Goal: Navigation & Orientation: Find specific page/section

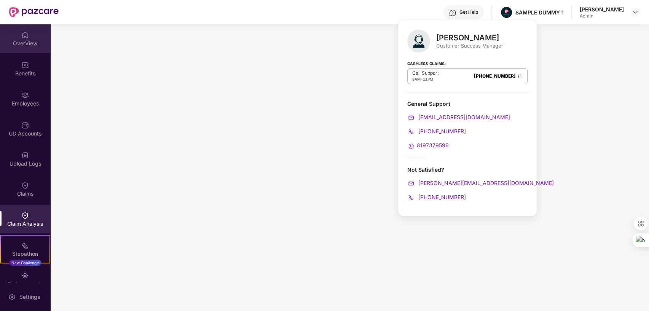
click at [27, 37] on div "OverView" at bounding box center [25, 38] width 50 height 29
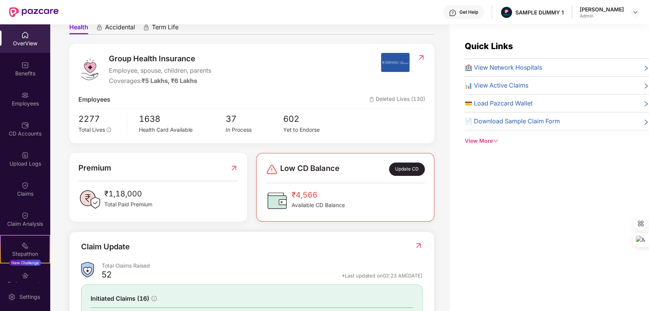
scroll to position [76, 0]
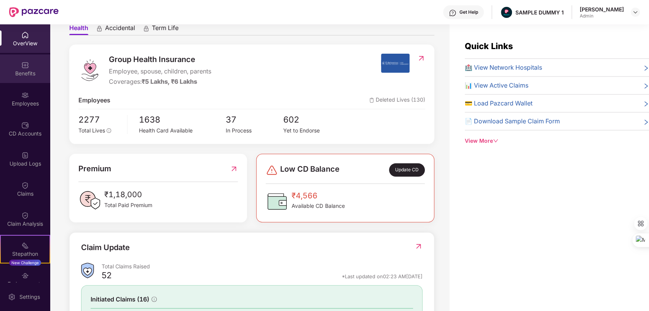
click at [25, 72] on div "Benefits" at bounding box center [25, 74] width 50 height 8
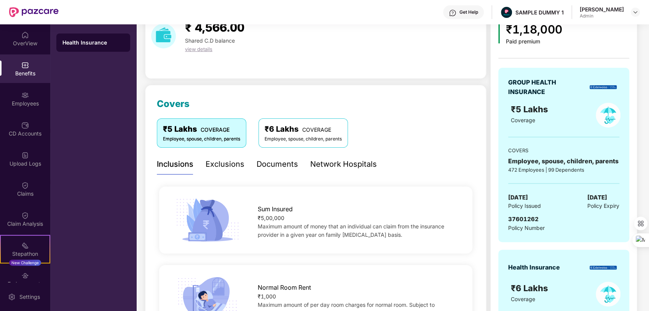
scroll to position [64, 0]
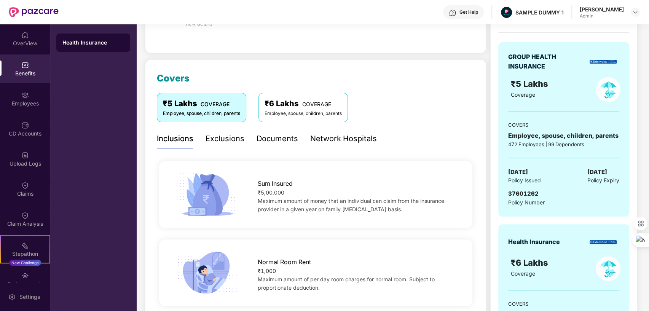
click at [222, 138] on div "Exclusions" at bounding box center [225, 139] width 39 height 12
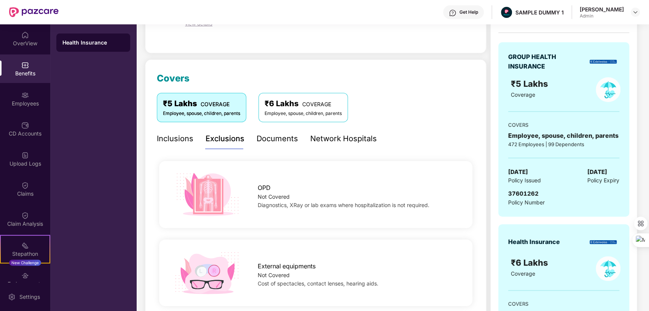
click at [281, 138] on div "Documents" at bounding box center [277, 139] width 41 height 12
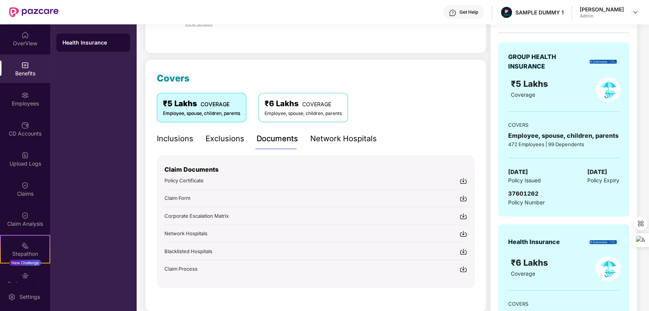
click at [339, 140] on div "Network Hospitals" at bounding box center [343, 139] width 67 height 12
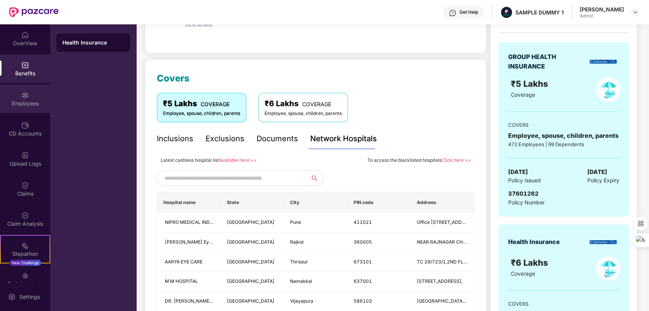
click at [22, 100] on div "Employees" at bounding box center [25, 104] width 50 height 8
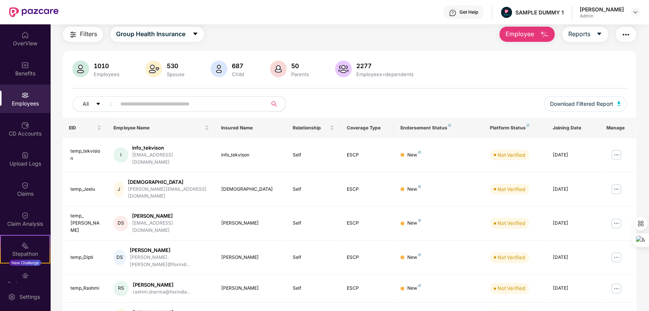
scroll to position [64, 0]
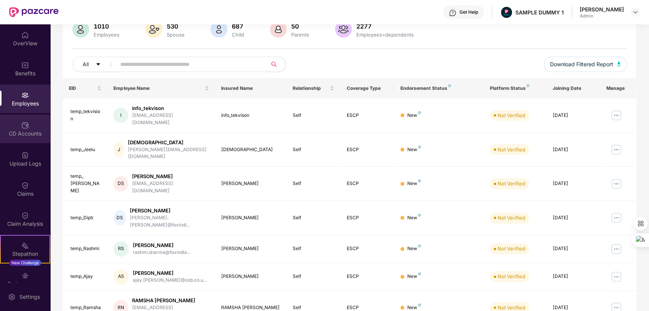
click at [26, 131] on div "CD Accounts" at bounding box center [25, 134] width 50 height 8
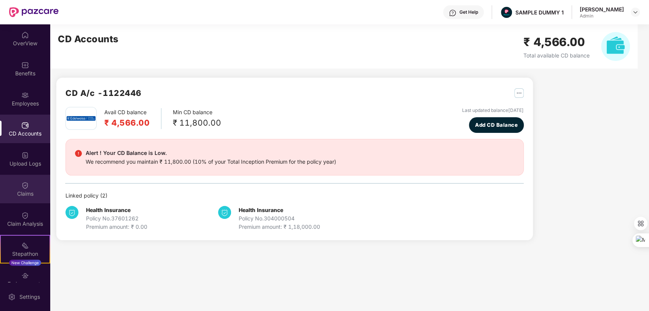
click at [22, 182] on img at bounding box center [25, 186] width 8 height 8
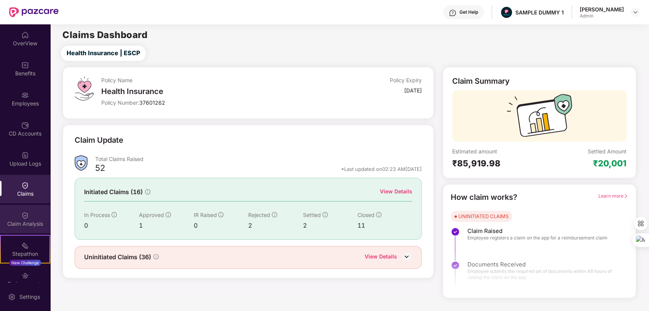
click at [23, 223] on div "Claim Analysis" at bounding box center [25, 224] width 50 height 8
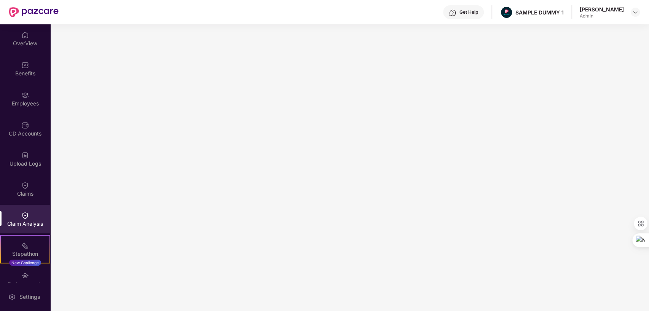
click at [459, 9] on div "Get Help" at bounding box center [468, 12] width 19 height 6
click at [635, 11] on img at bounding box center [635, 12] width 6 height 6
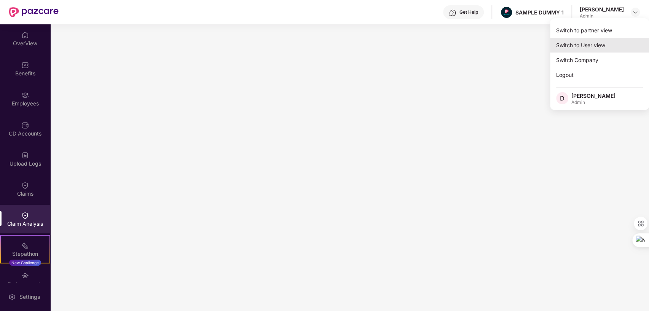
click at [576, 41] on div "Switch to User view" at bounding box center [599, 45] width 99 height 15
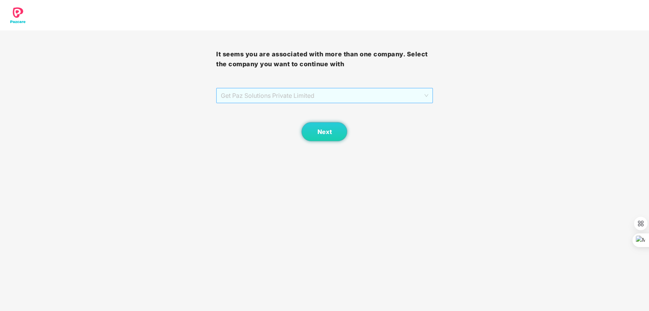
click at [365, 93] on span "Get Paz Solutions Private Limited" at bounding box center [324, 95] width 207 height 14
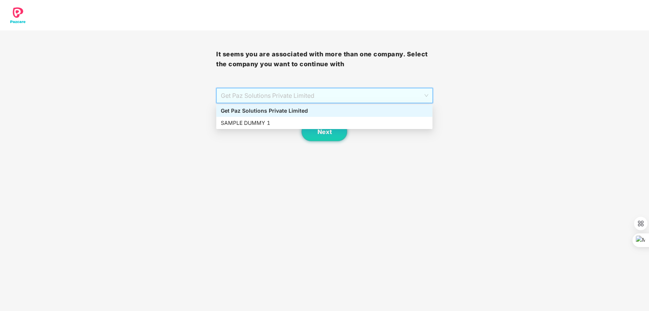
click at [275, 111] on div "Get Paz Solutions Private Limited" at bounding box center [324, 111] width 207 height 8
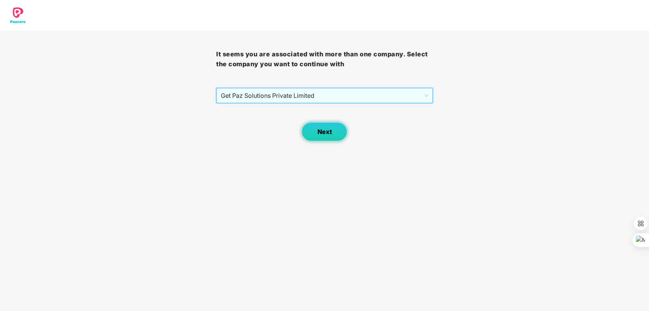
click at [325, 128] on span "Next" at bounding box center [324, 131] width 14 height 7
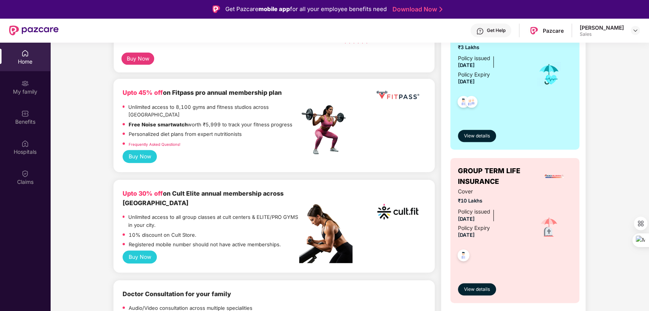
scroll to position [163, 0]
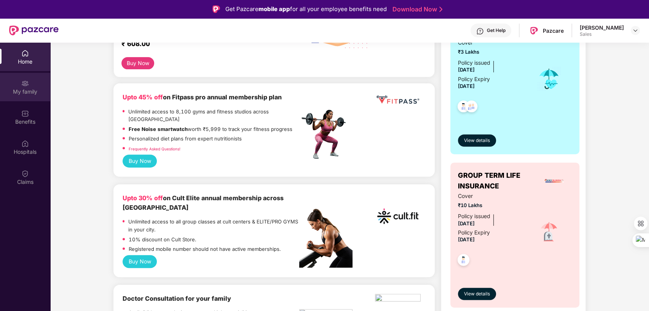
click at [31, 80] on div "My family" at bounding box center [25, 87] width 50 height 29
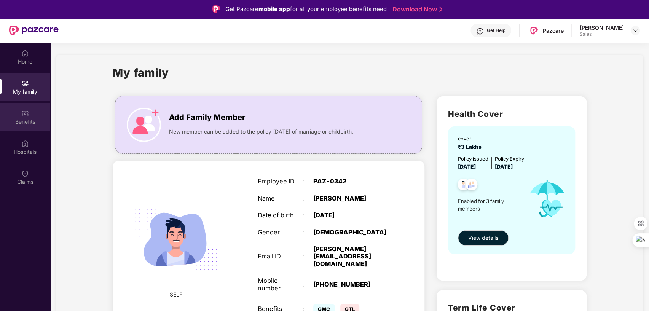
click at [25, 113] on img at bounding box center [25, 114] width 8 height 8
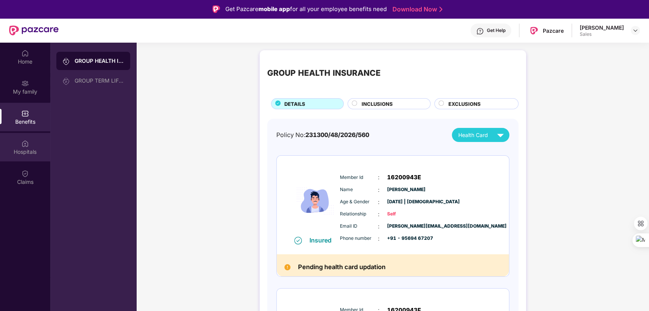
click at [19, 147] on div "Hospitals" at bounding box center [25, 147] width 50 height 29
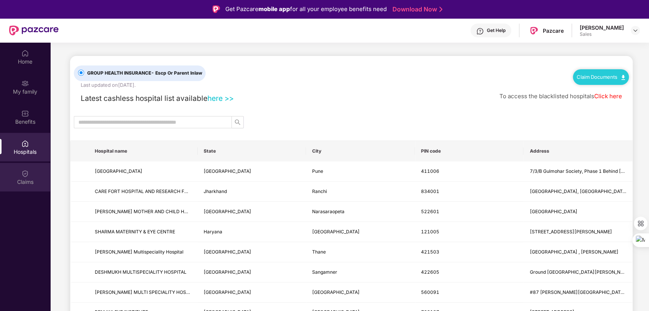
click at [23, 177] on img at bounding box center [25, 174] width 8 height 8
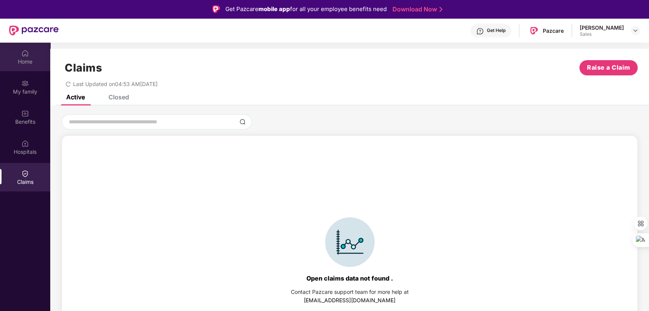
click at [27, 57] on div "Home" at bounding box center [25, 57] width 50 height 29
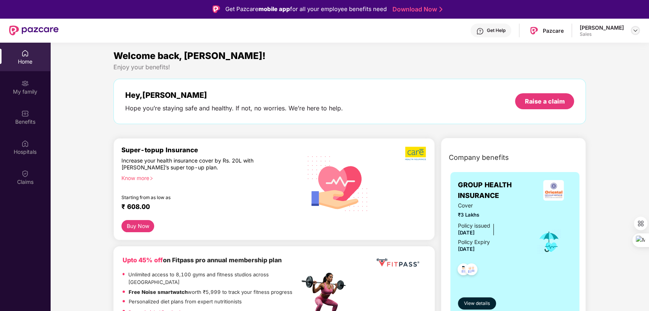
click at [638, 29] on div at bounding box center [635, 30] width 9 height 9
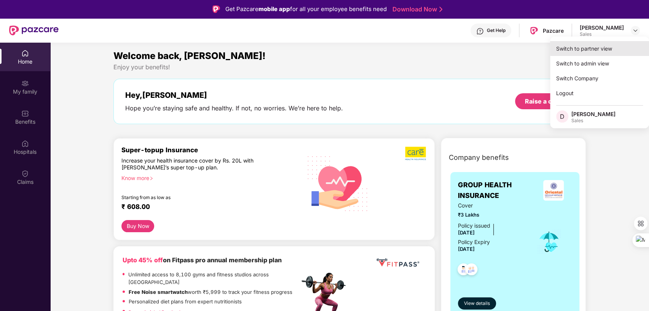
click at [599, 50] on div "Switch to partner view" at bounding box center [599, 48] width 99 height 15
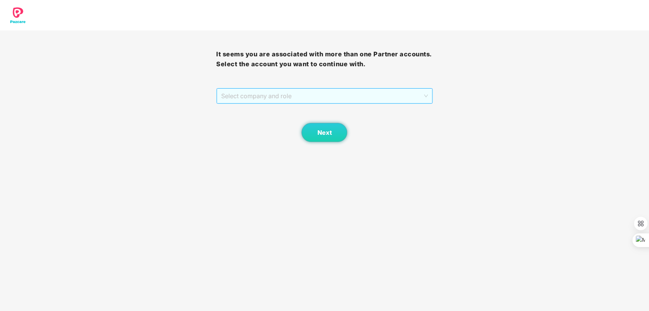
click at [305, 97] on span "Select company and role" at bounding box center [324, 96] width 206 height 14
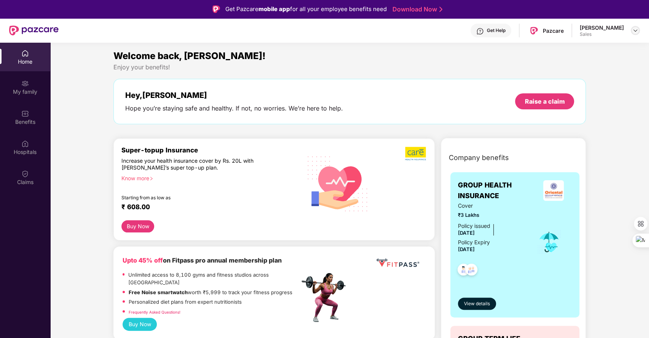
click at [636, 30] on img at bounding box center [635, 30] width 6 height 6
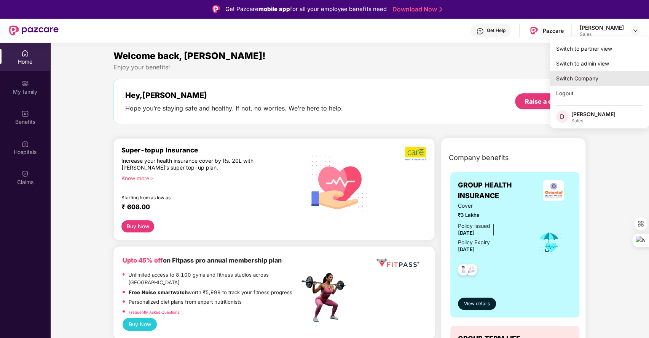
click at [568, 76] on div "Switch Company" at bounding box center [599, 78] width 99 height 15
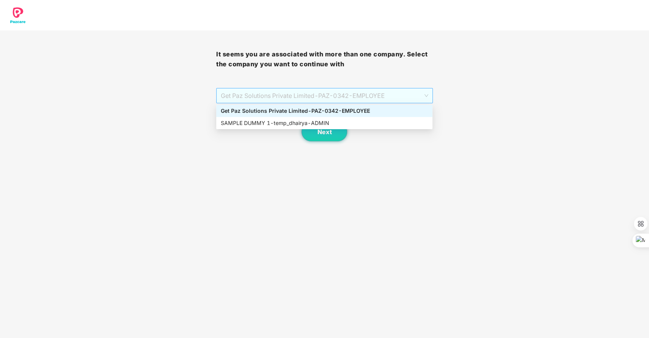
click at [369, 94] on span "Get Paz Solutions Private Limited - PAZ-0342 - EMPLOYEE" at bounding box center [324, 95] width 207 height 14
click at [277, 123] on div "SAMPLE DUMMY 1 - temp_dhairya - ADMIN" at bounding box center [324, 123] width 207 height 8
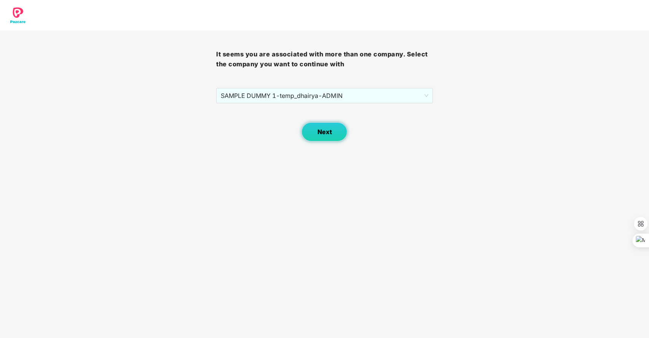
click at [324, 130] on span "Next" at bounding box center [324, 131] width 14 height 7
